Goal: Task Accomplishment & Management: Manage account settings

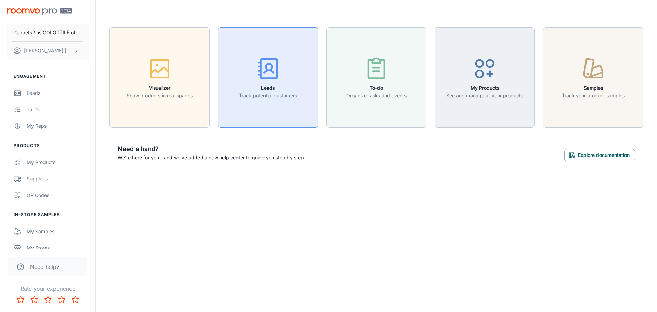
click at [280, 93] on p "Track potential customers" at bounding box center [268, 96] width 58 height 8
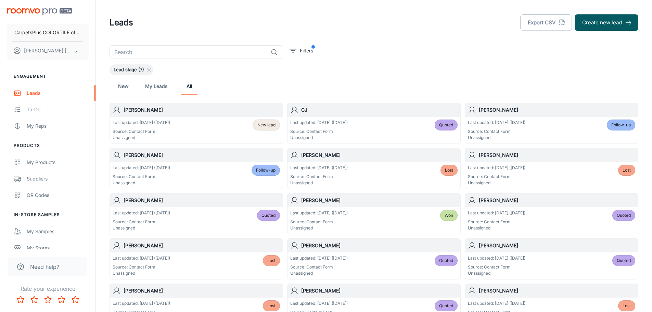
click at [208, 127] on div "Last updated: [DATE] ([DATE]) Source: Contact Form Unassigned New lead" at bounding box center [196, 129] width 167 height 21
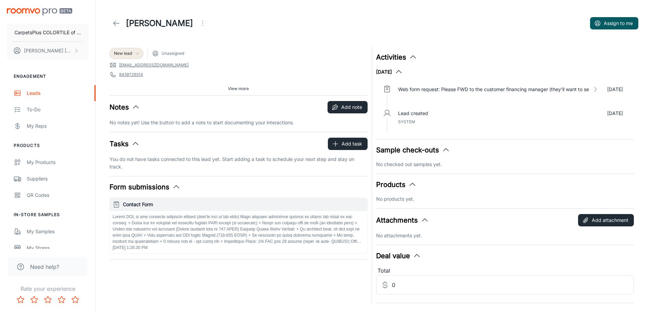
click at [133, 51] on div "New lead" at bounding box center [126, 53] width 25 height 6
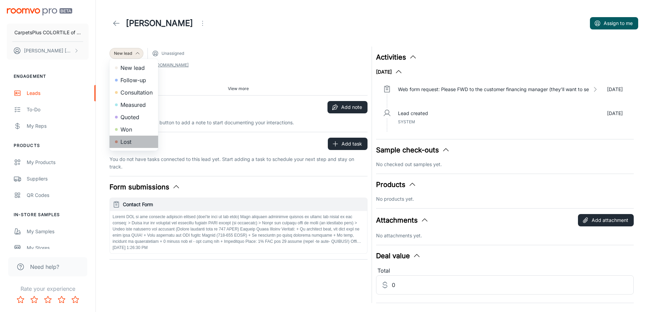
click at [132, 141] on li "Lost" at bounding box center [134, 142] width 49 height 12
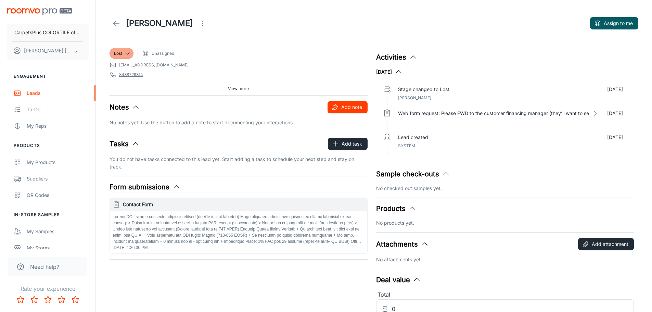
click at [351, 107] on button "Add note" at bounding box center [348, 107] width 40 height 12
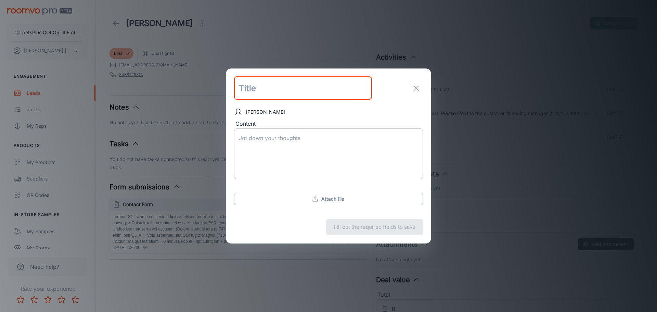
click at [282, 150] on textarea "Content" at bounding box center [328, 153] width 179 height 39
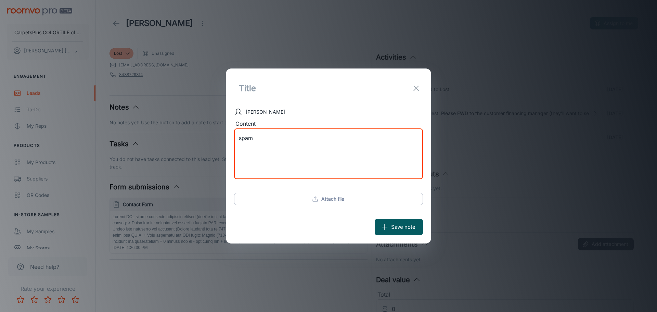
type textarea "spam"
click at [293, 88] on input "text" at bounding box center [303, 88] width 138 height 23
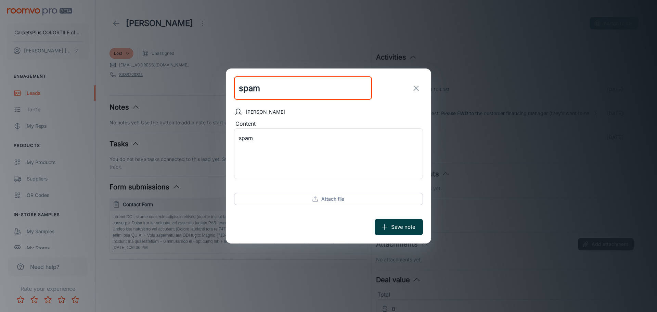
type input "spam"
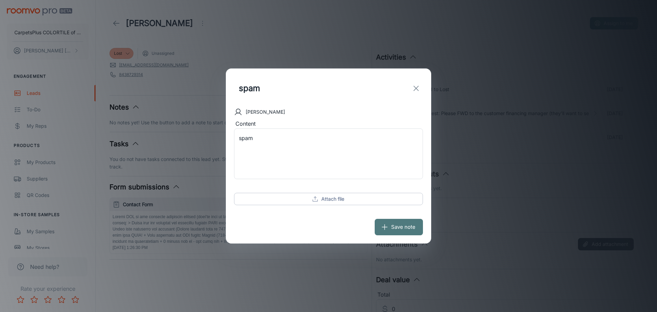
click at [399, 227] on button "Save note" at bounding box center [399, 227] width 48 height 16
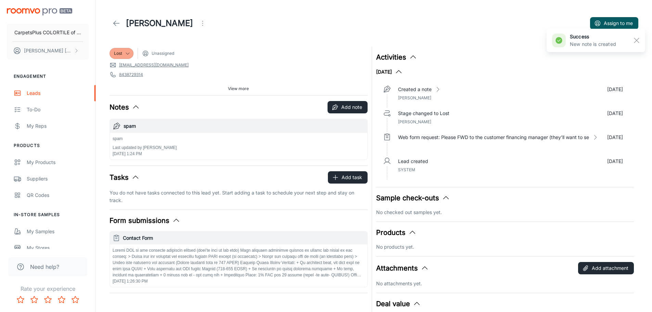
click at [115, 20] on icon at bounding box center [116, 23] width 8 height 8
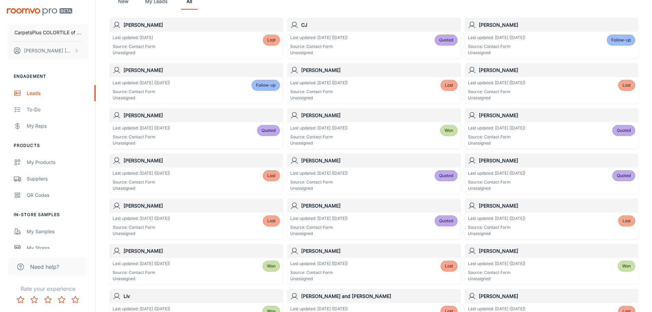
scroll to position [103, 0]
